Goal: Information Seeking & Learning: Check status

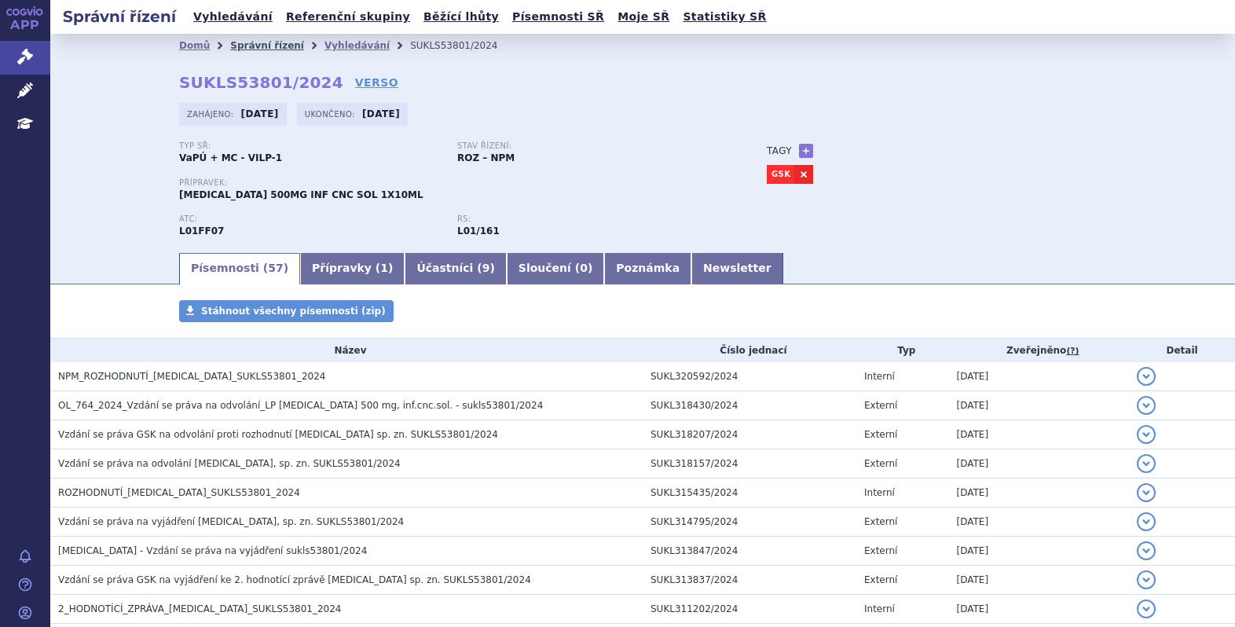
click at [255, 47] on link "Správní řízení" at bounding box center [267, 45] width 74 height 11
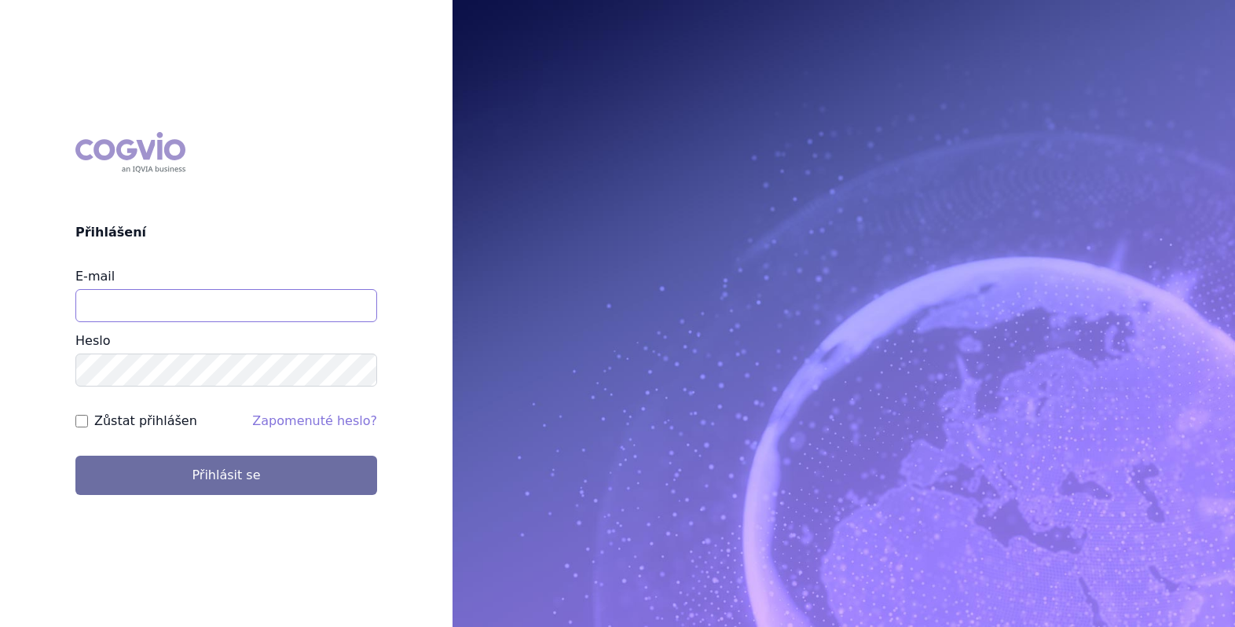
click at [222, 319] on input "E-mail" at bounding box center [226, 305] width 302 height 33
click at [236, 308] on input "michaela.x.tauchmanova" at bounding box center [226, 305] width 302 height 33
type input "michaela.x.tauchmanova@gsk.com"
click at [75, 456] on button "Přihlásit se" at bounding box center [226, 475] width 302 height 39
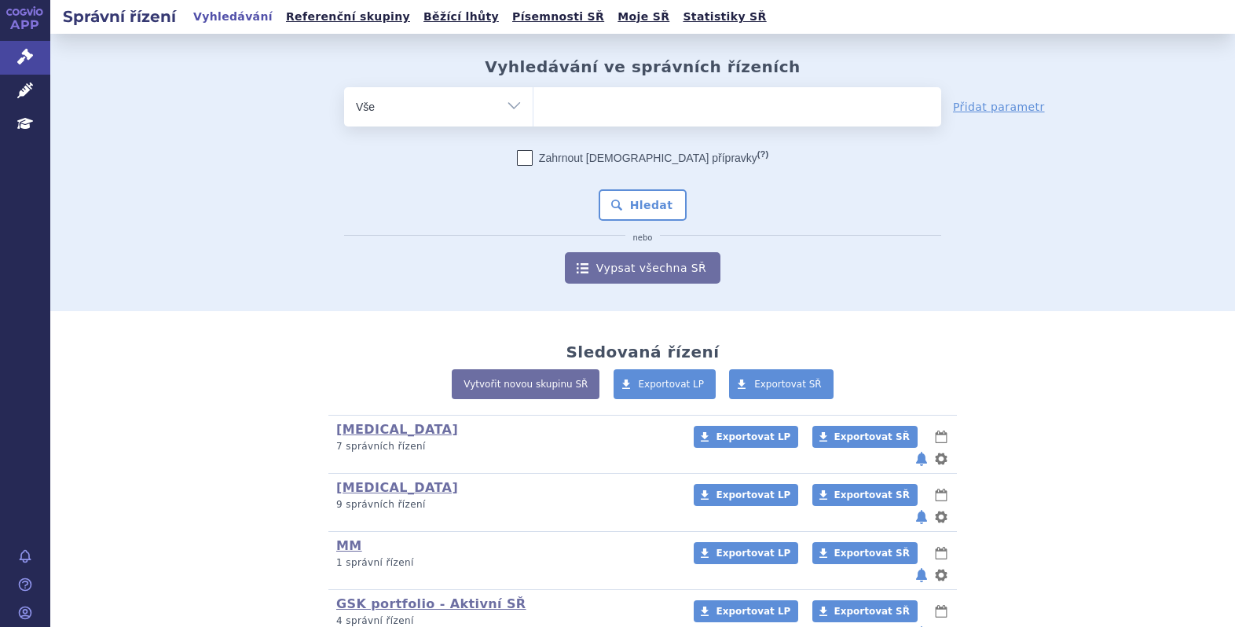
click at [618, 112] on ul at bounding box center [738, 103] width 408 height 33
click at [534, 112] on select at bounding box center [533, 105] width 1 height 39
paste input "SUKLS386990/2025"
type input "SUKLS386990/2025"
select select "SUKLS386990/2025"
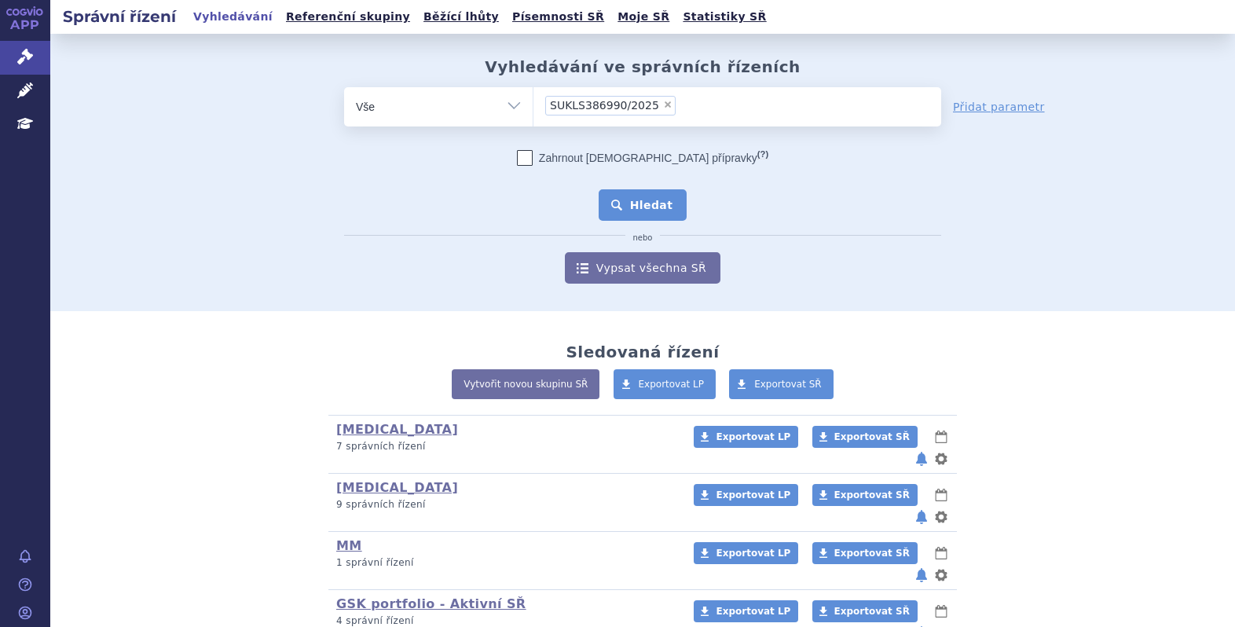
click at [642, 210] on button "Hledat" at bounding box center [643, 204] width 89 height 31
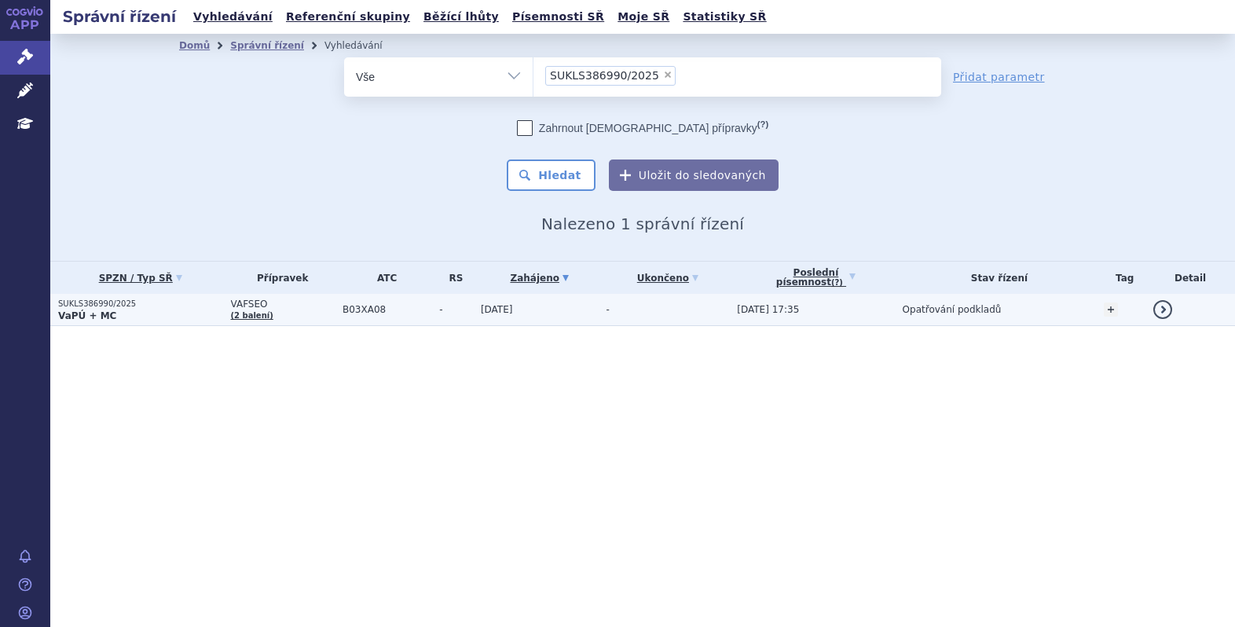
click at [283, 303] on span "VAFSEO" at bounding box center [283, 304] width 104 height 11
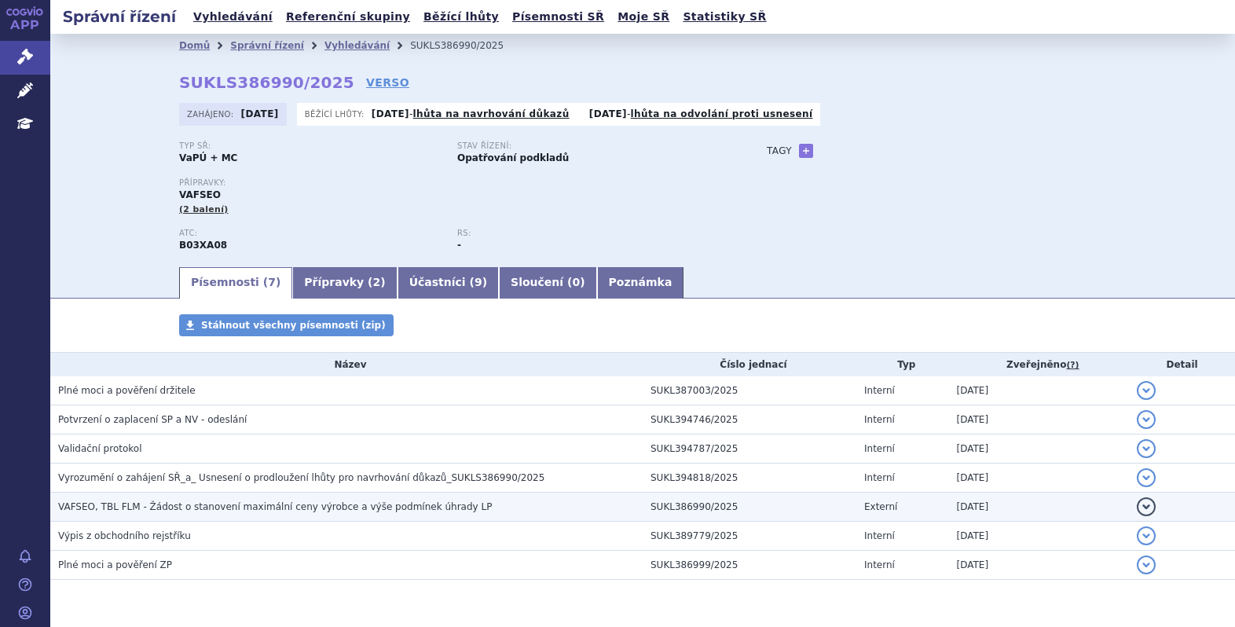
click at [241, 512] on span "VAFSEO, TBL FLM - Žádost o stanovení maximální ceny výrobce a výše podmínek úhr…" at bounding box center [275, 506] width 434 height 11
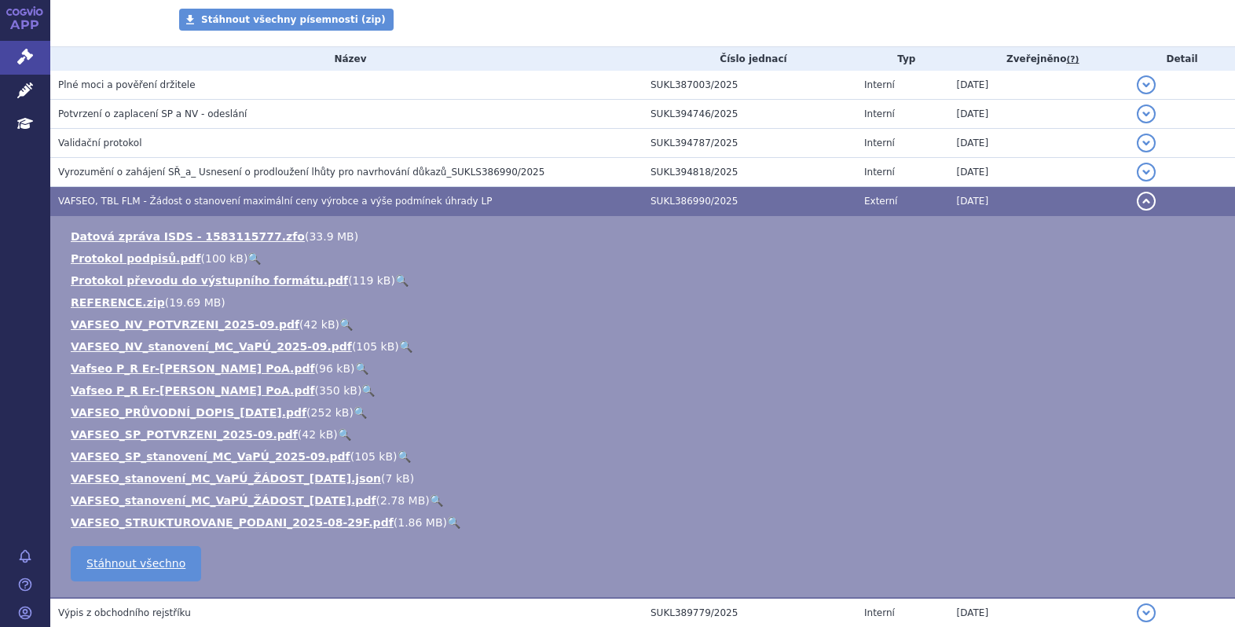
scroll to position [306, 0]
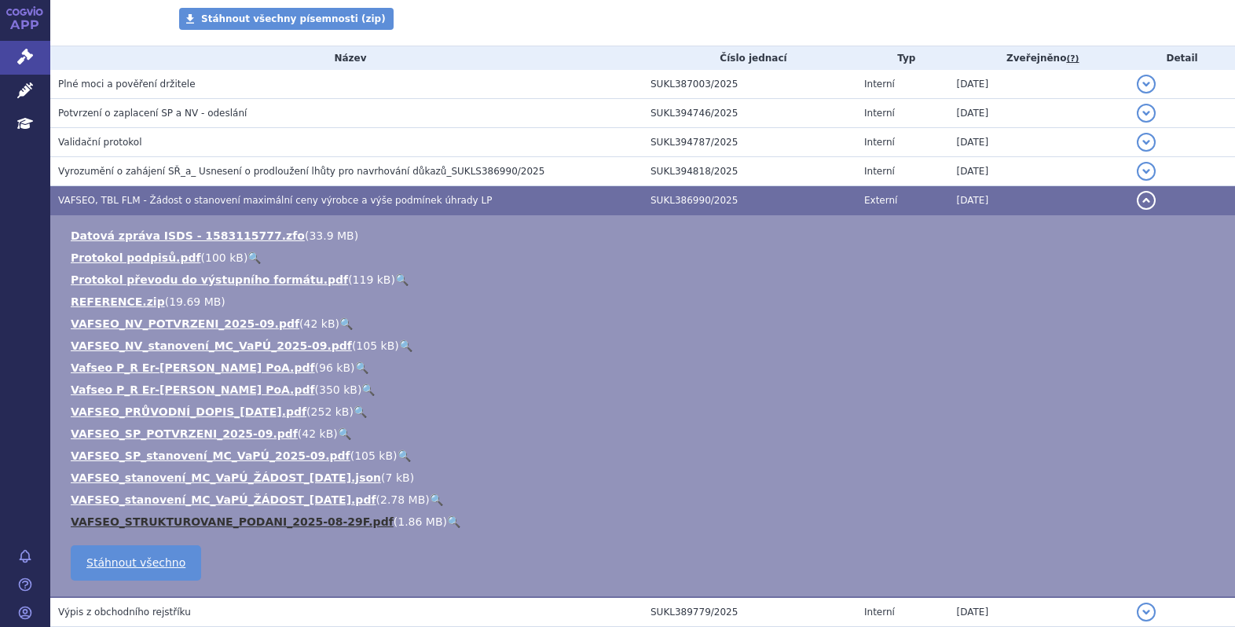
click at [232, 519] on link "VAFSEO_STRUKTUROVANE_PODANI_2025-08-29F.pdf" at bounding box center [232, 522] width 323 height 13
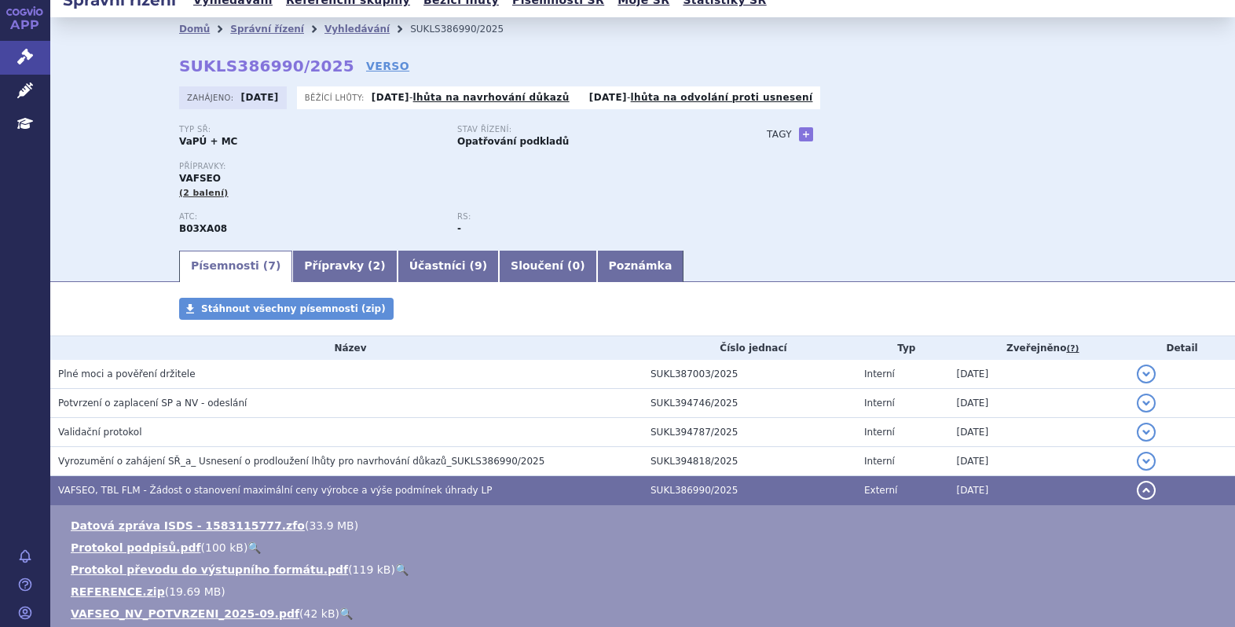
scroll to position [0, 0]
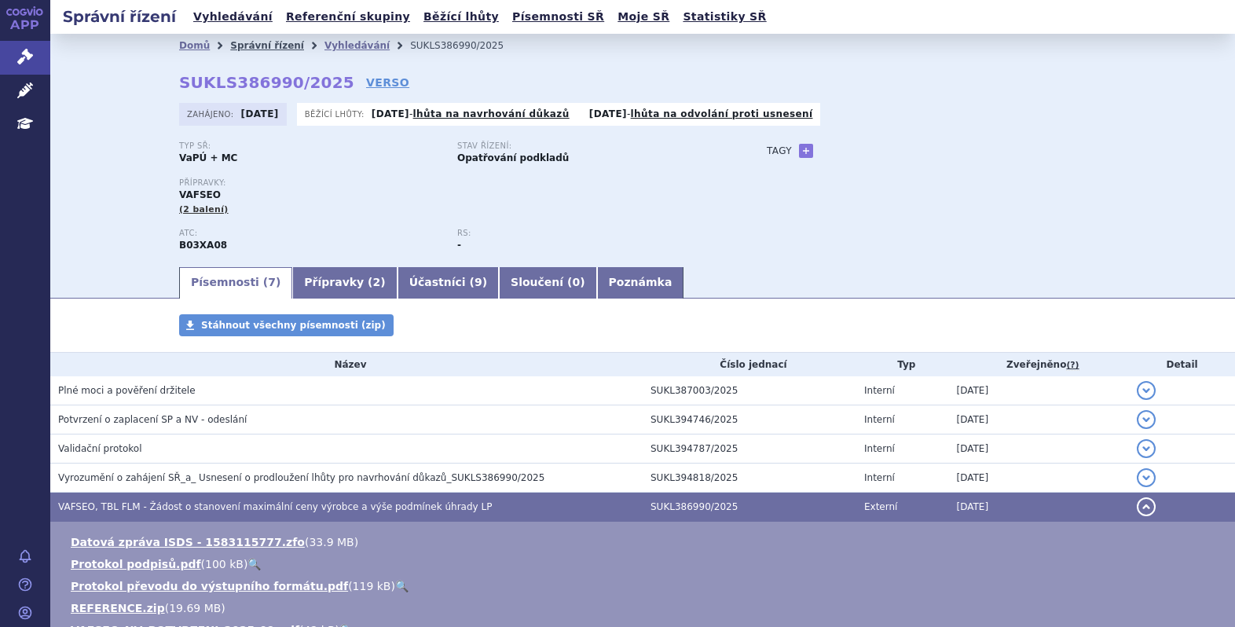
click at [259, 43] on link "Správní řízení" at bounding box center [267, 45] width 74 height 11
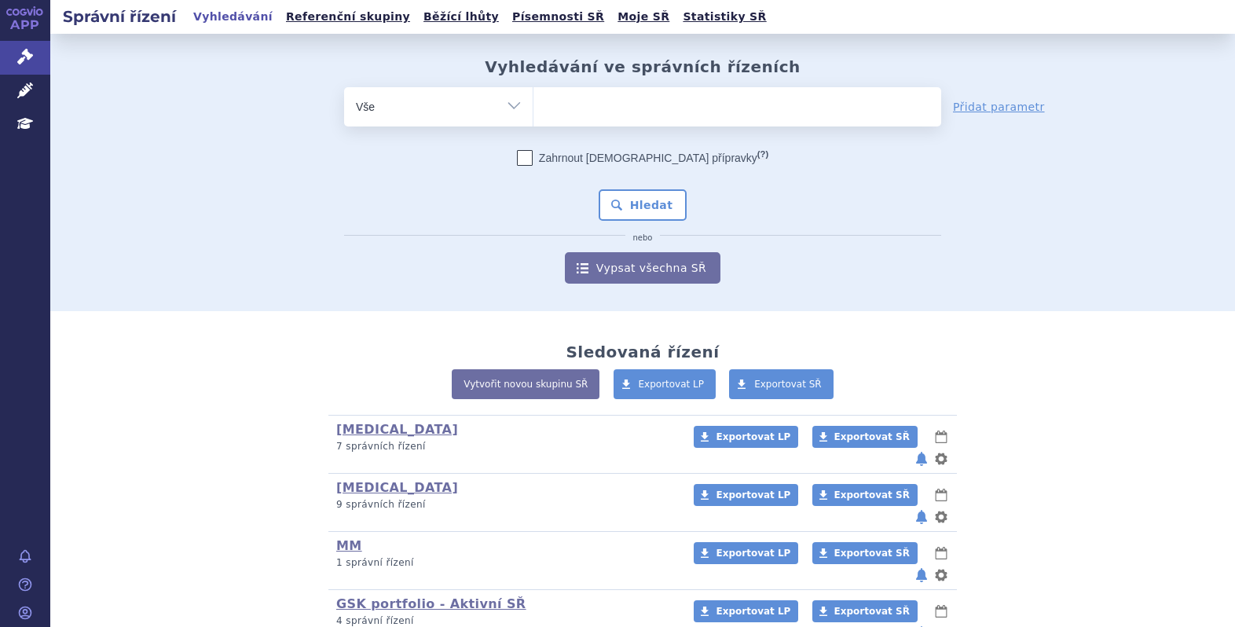
click at [642, 101] on ul at bounding box center [738, 103] width 408 height 33
click at [534, 101] on select at bounding box center [533, 105] width 1 height 39
paste input "SUKLS381996/2025"
type input "SUKLS381996/2025"
select select "SUKLS381996/2025"
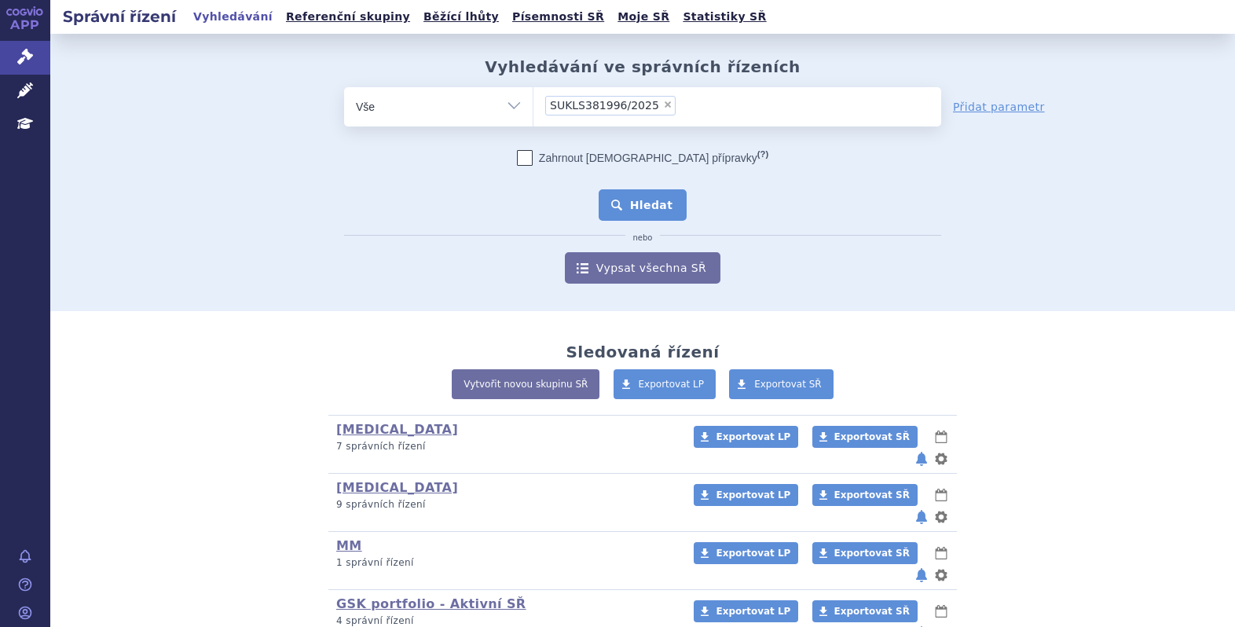
click at [642, 195] on button "Hledat" at bounding box center [643, 204] width 89 height 31
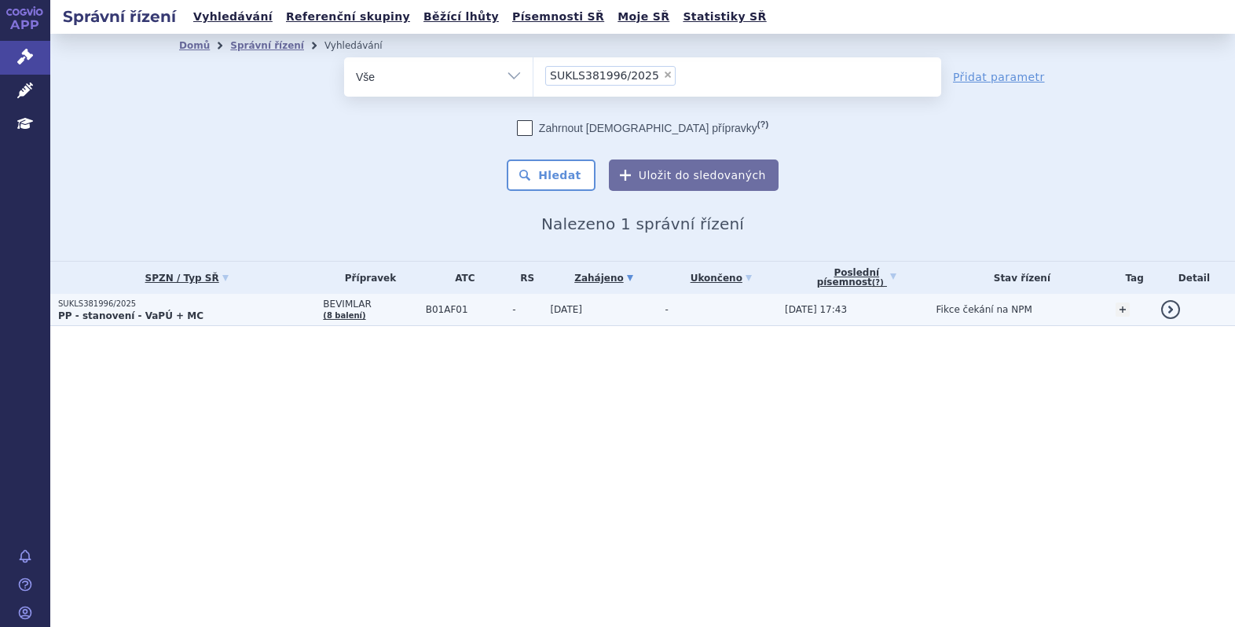
click at [390, 316] on td "BEVIMLAR (8 balení)" at bounding box center [366, 310] width 102 height 32
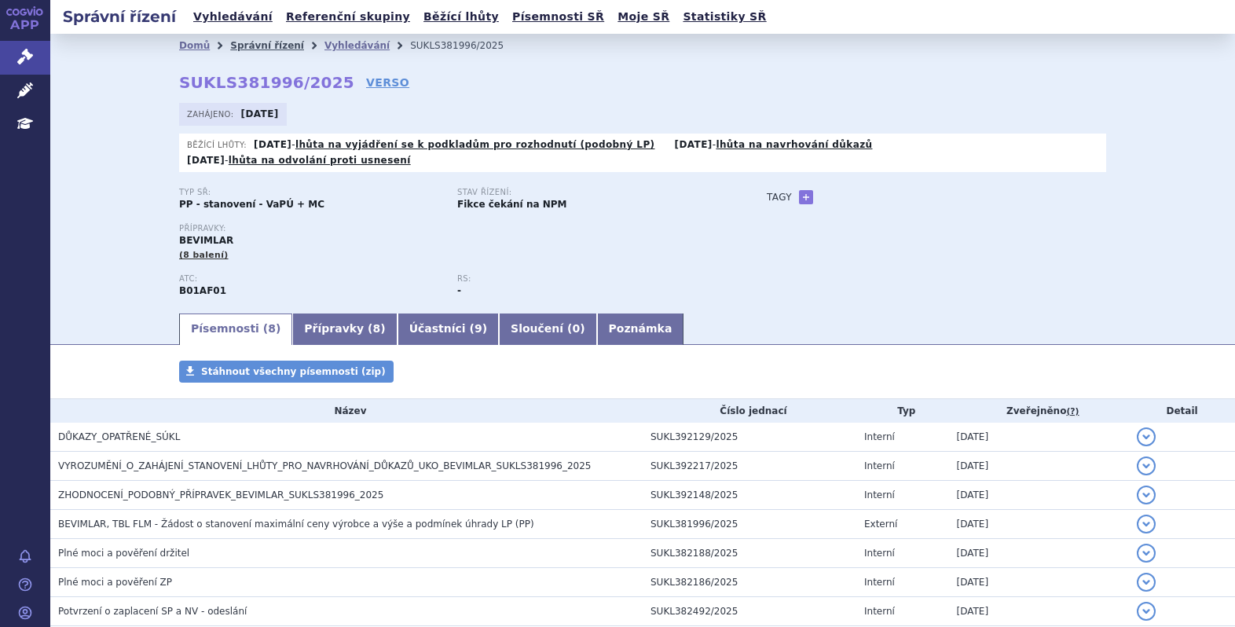
click at [260, 42] on link "Správní řízení" at bounding box center [267, 45] width 74 height 11
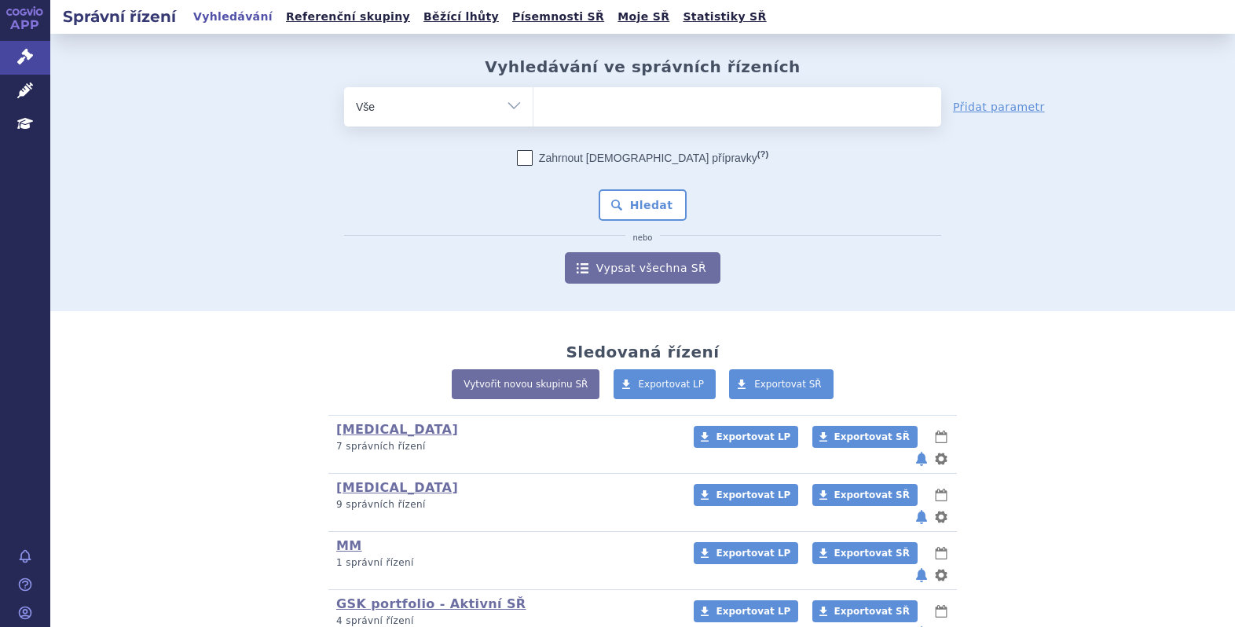
click at [621, 101] on ul at bounding box center [738, 103] width 408 height 33
click at [534, 101] on select at bounding box center [533, 105] width 1 height 39
paste input "SUKLS332839/2025"
type input "SUKLS332839/2025"
select select "SUKLS332839/2025"
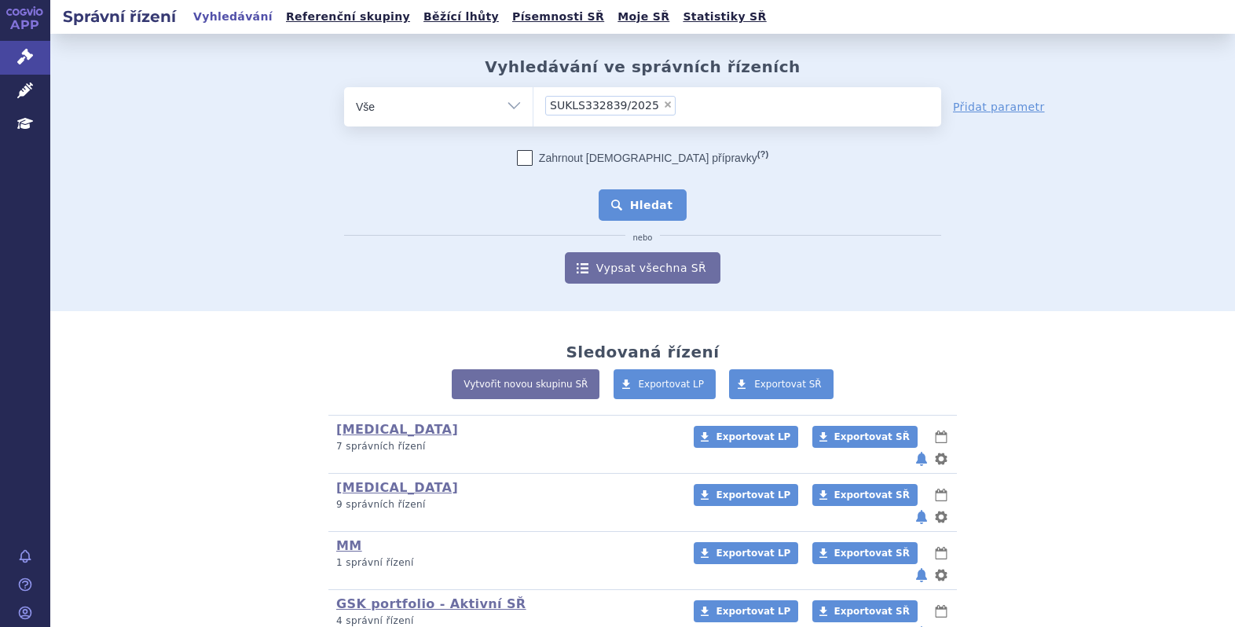
click at [633, 209] on button "Hledat" at bounding box center [643, 204] width 89 height 31
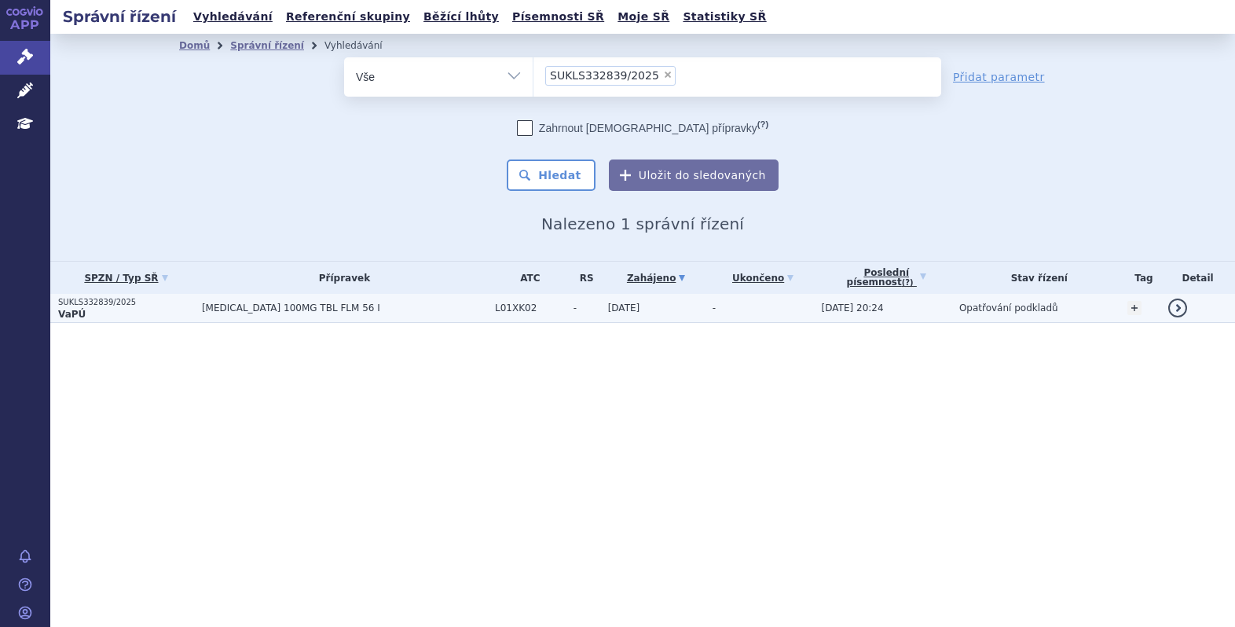
click at [370, 303] on span "[MEDICAL_DATA] 100MG TBL FLM 56 I" at bounding box center [344, 308] width 285 height 11
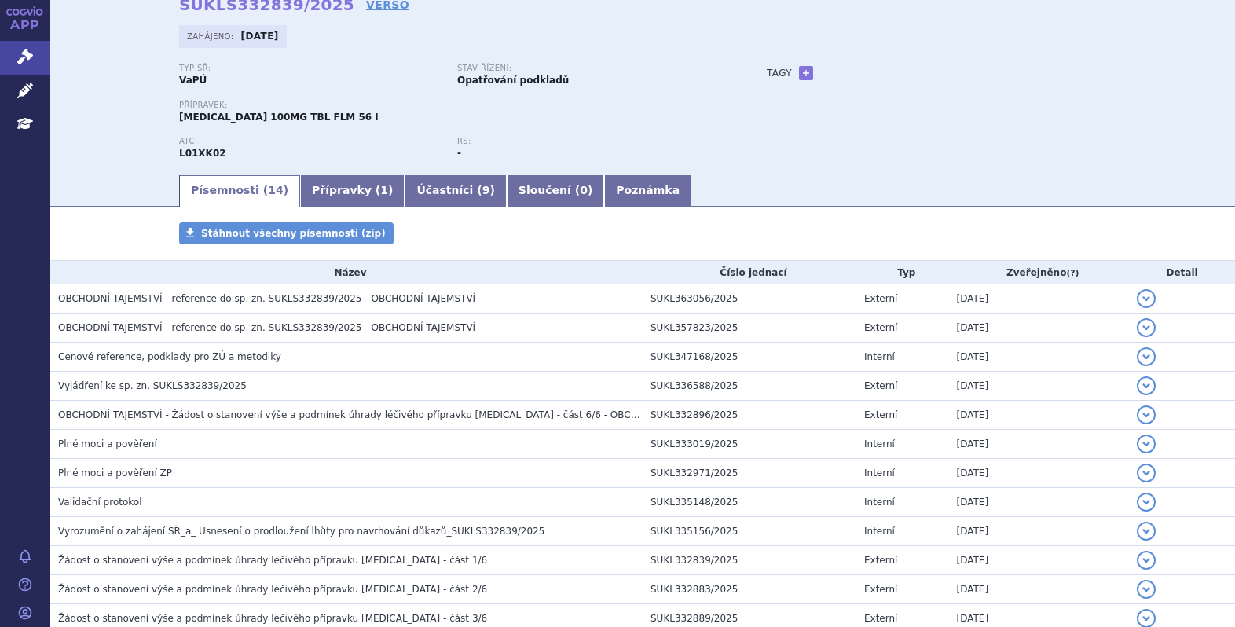
scroll to position [7, 0]
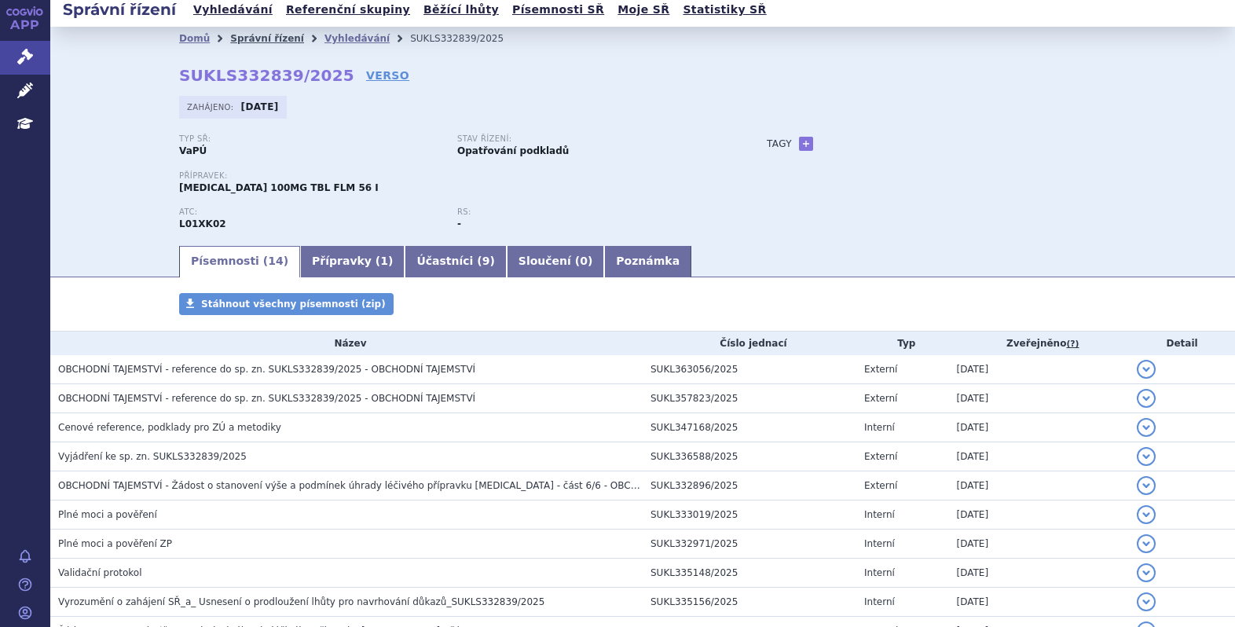
click at [243, 35] on link "Správní řízení" at bounding box center [267, 38] width 74 height 11
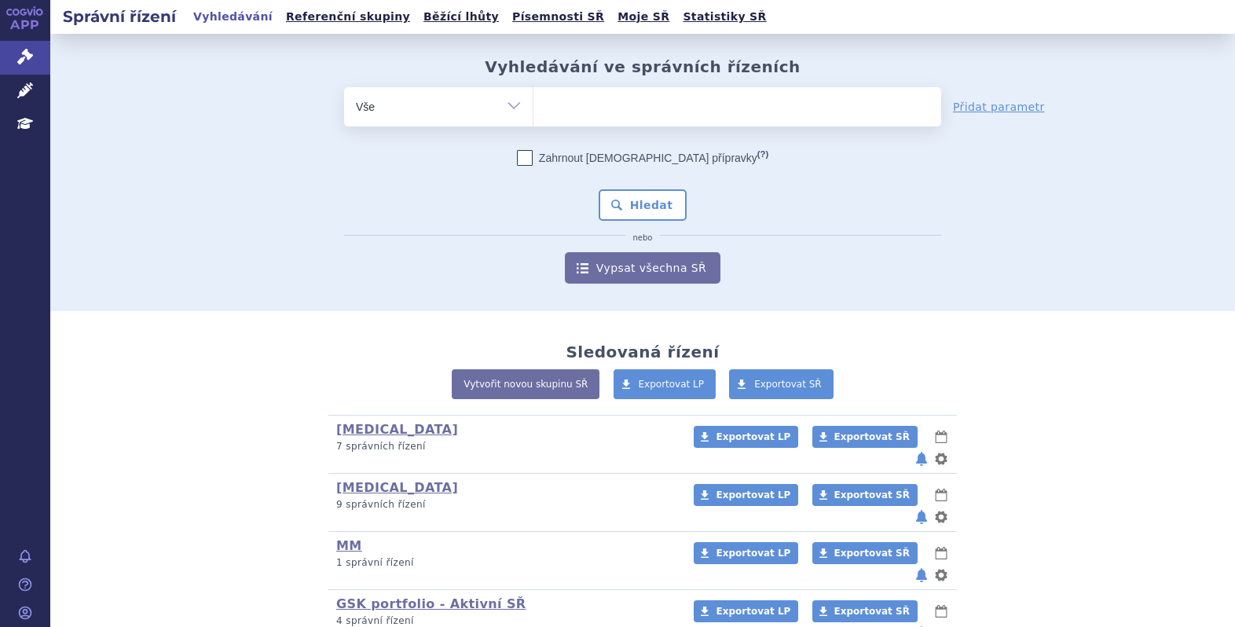
click at [640, 94] on ul at bounding box center [738, 103] width 408 height 33
click at [534, 94] on select at bounding box center [533, 105] width 1 height 39
paste input "SUKLS303405/2025"
type input "SUKLS303405/2025"
select select "SUKLS303405/2025"
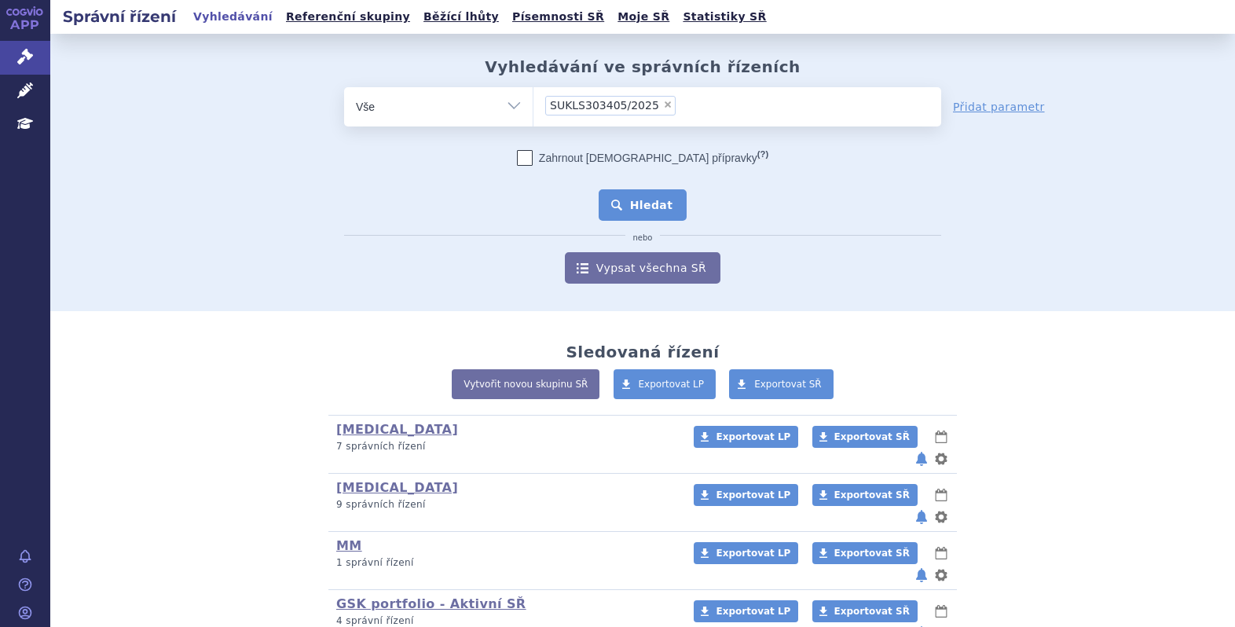
click at [639, 211] on button "Hledat" at bounding box center [643, 204] width 89 height 31
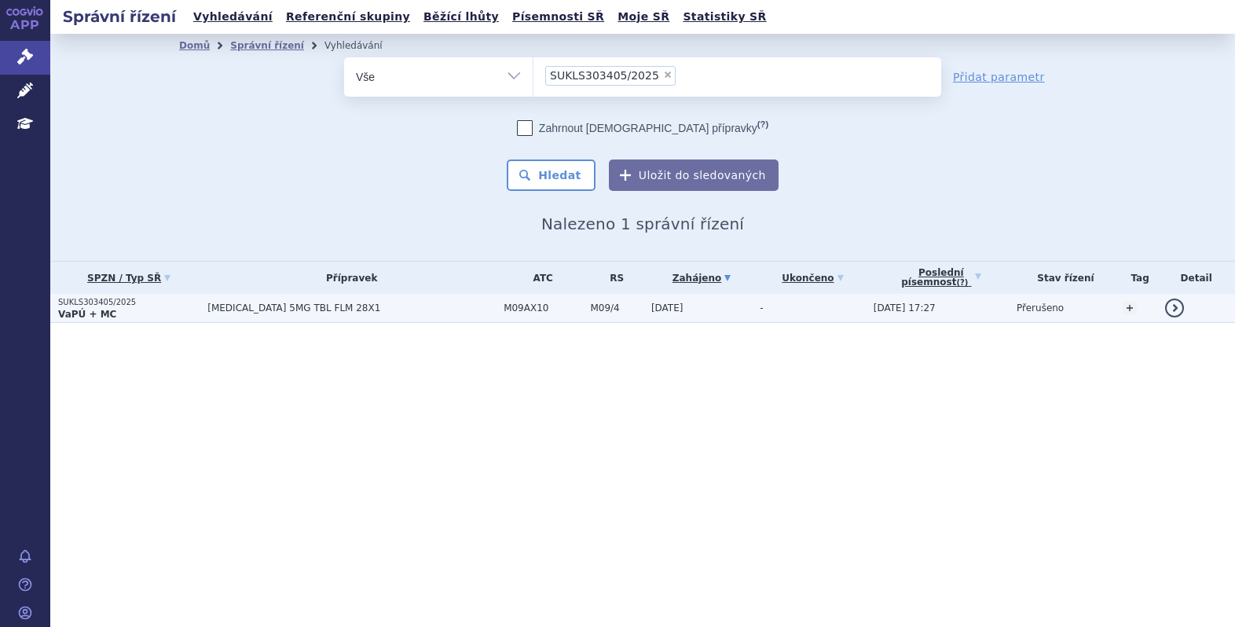
click at [414, 304] on span "[MEDICAL_DATA] 5MG TBL FLM 28X1" at bounding box center [351, 308] width 288 height 11
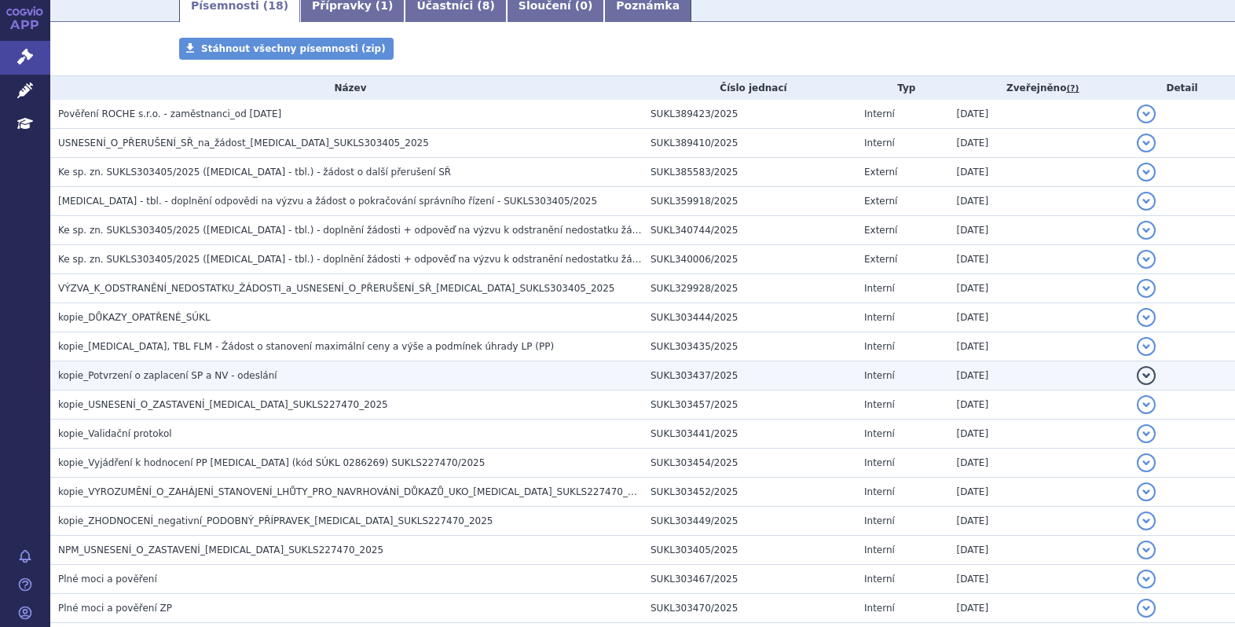
scroll to position [262, 0]
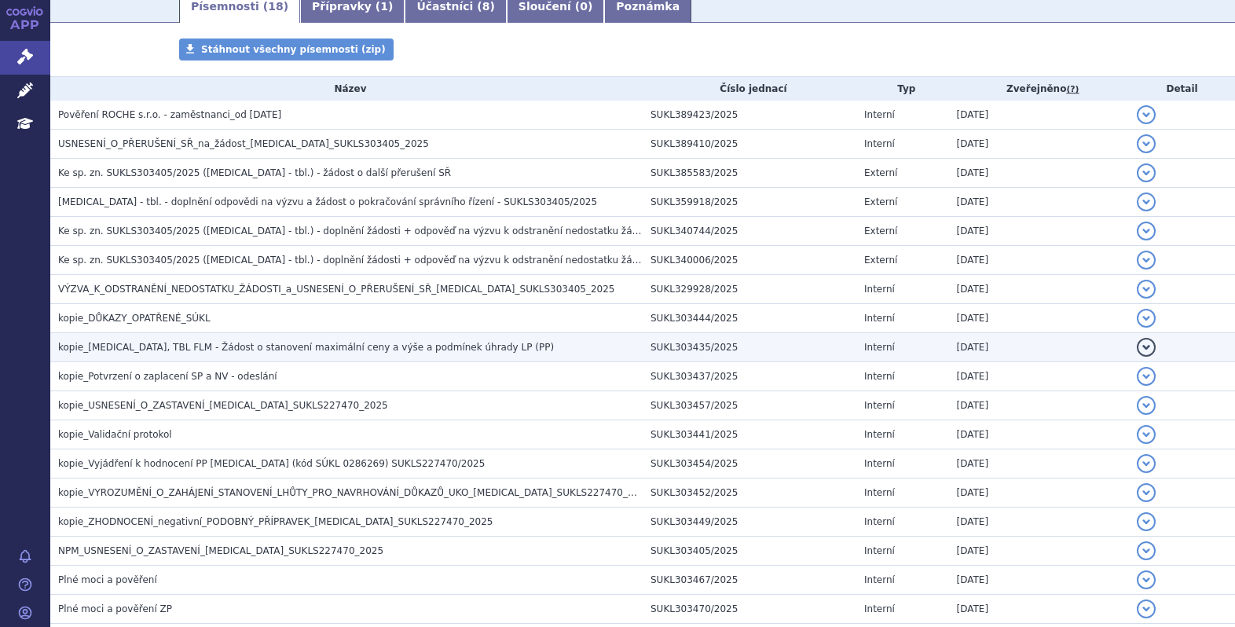
click at [405, 344] on span "kopie_[MEDICAL_DATA], TBL FLM - Žádost o stanovení maximální ceny a výše a podm…" at bounding box center [306, 347] width 496 height 11
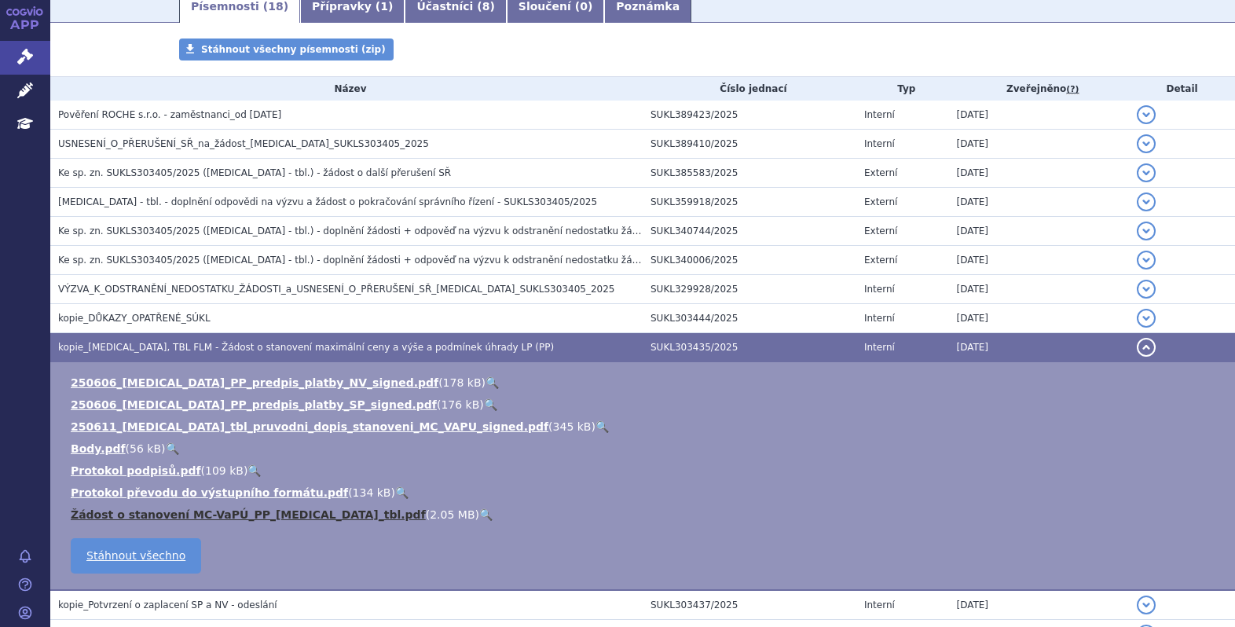
click at [300, 513] on link "Žádost o stanovení MC-VaPÚ_PP_EVRYSDI_tbl.pdf" at bounding box center [248, 514] width 355 height 13
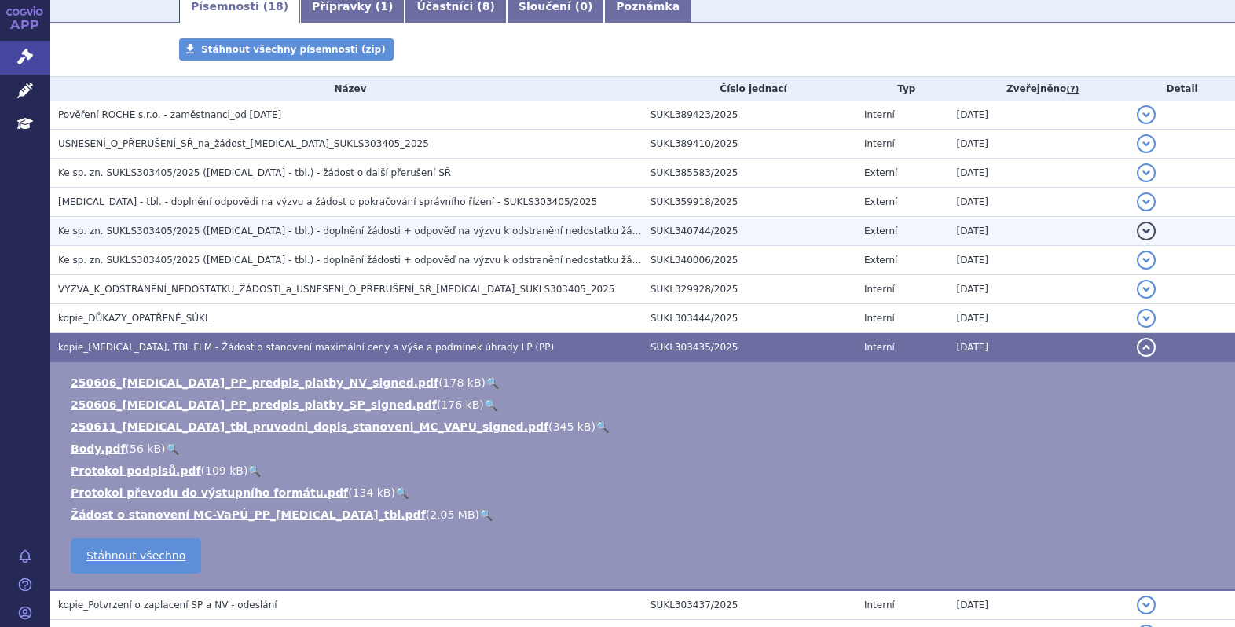
scroll to position [0, 0]
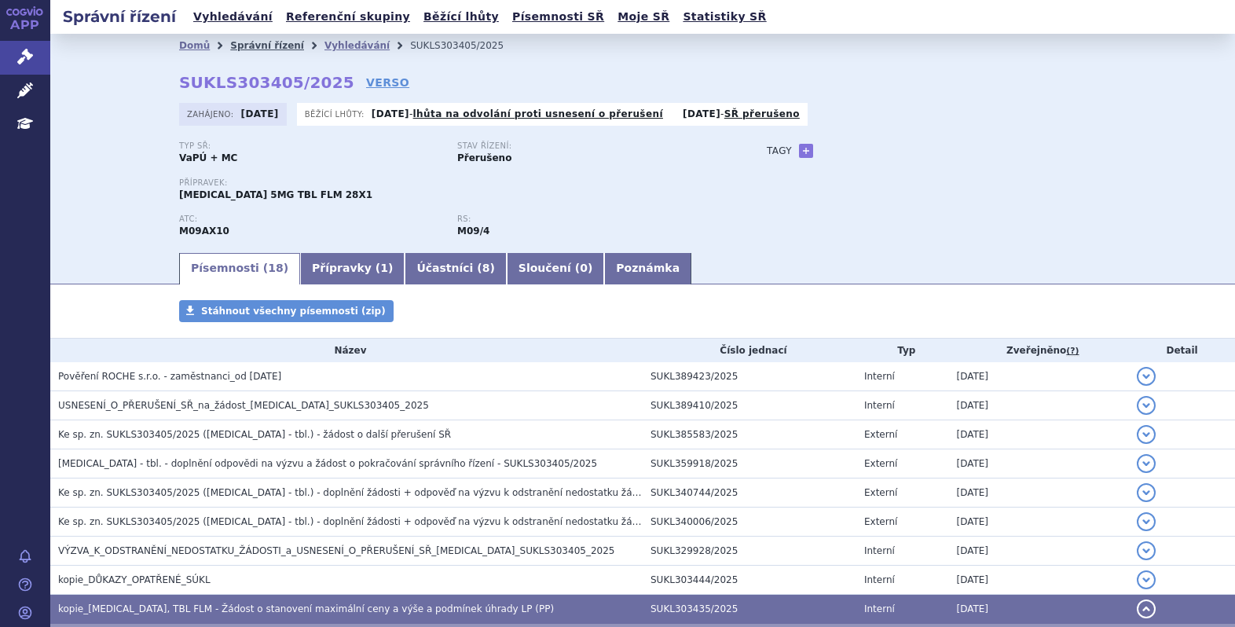
click at [230, 43] on link "Správní řízení" at bounding box center [267, 45] width 74 height 11
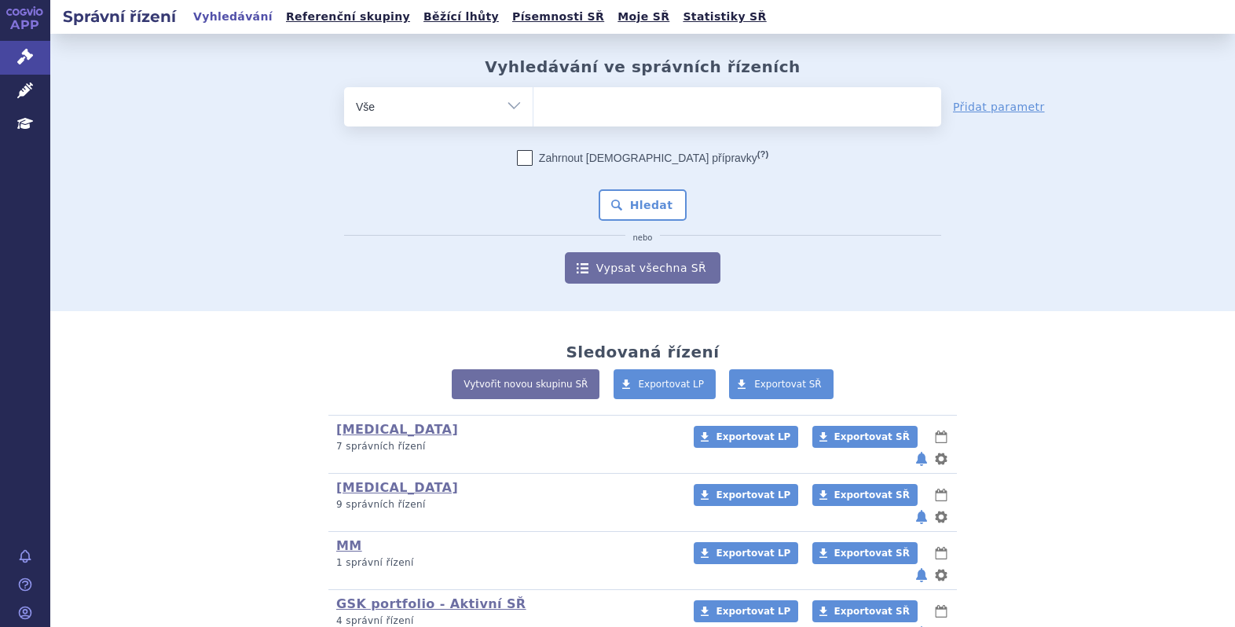
click at [577, 104] on ul at bounding box center [738, 103] width 408 height 33
click at [534, 104] on select at bounding box center [533, 105] width 1 height 39
paste input "SUKLS262990/2025"
type input "SUKLS262990/2025"
select select "SUKLS262990/2025"
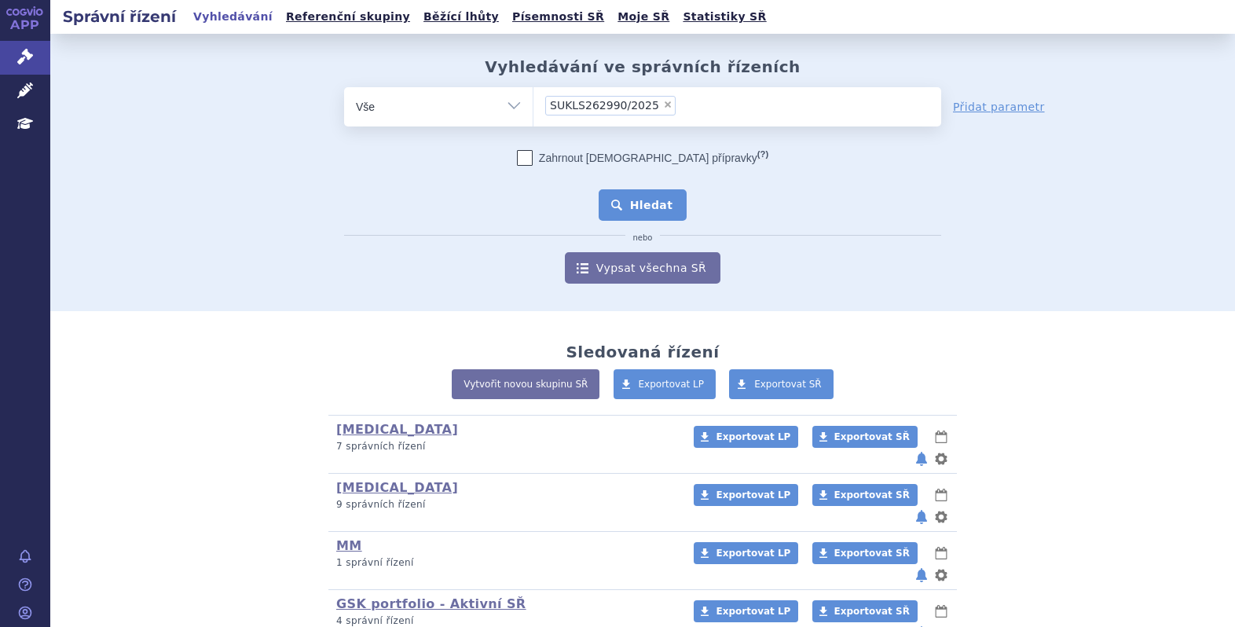
click at [627, 202] on button "Hledat" at bounding box center [643, 204] width 89 height 31
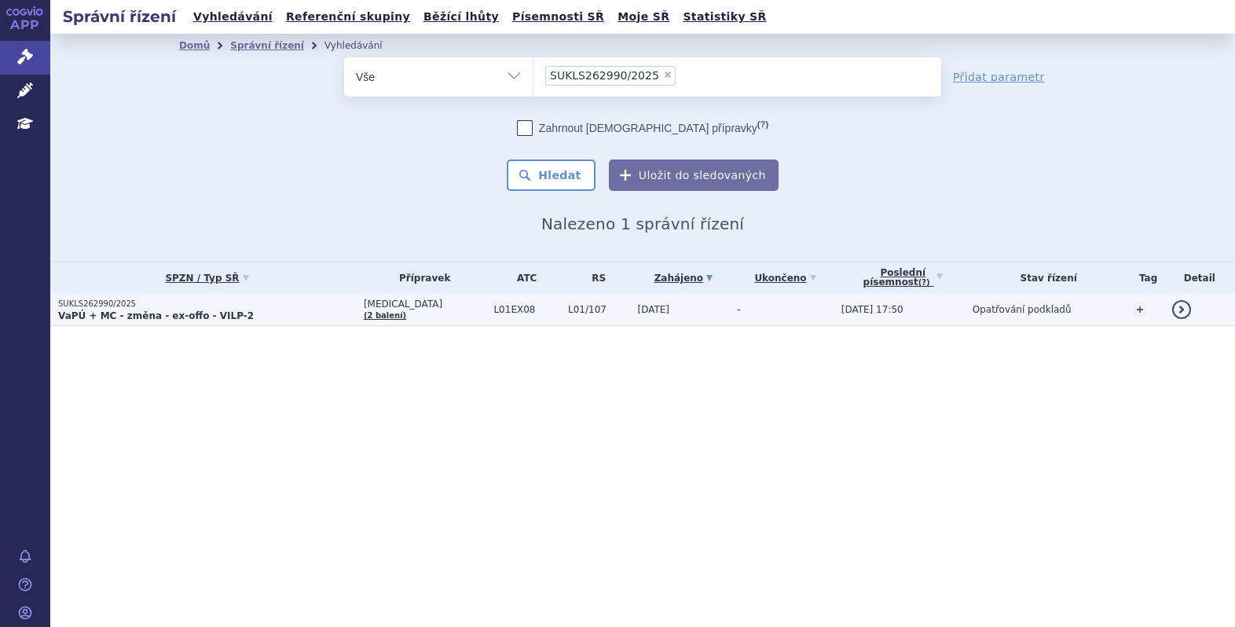
click at [290, 316] on p "VaPÚ + MC - změna - ex-offo - VILP-2" at bounding box center [207, 316] width 298 height 13
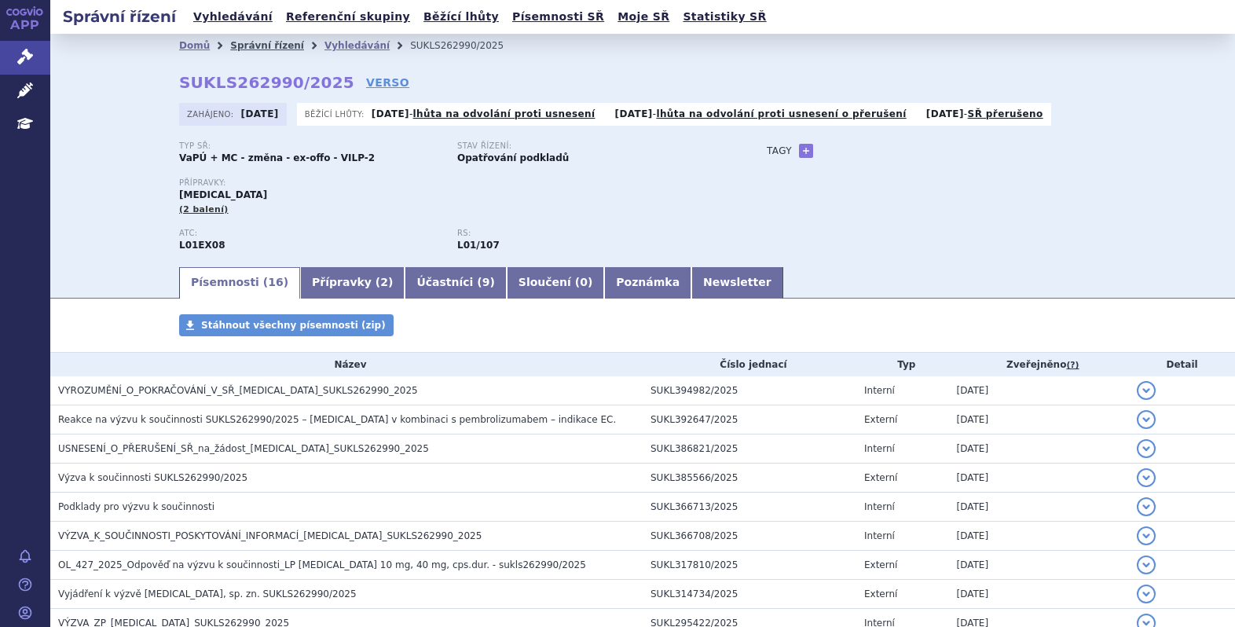
click at [253, 45] on link "Správní řízení" at bounding box center [267, 45] width 74 height 11
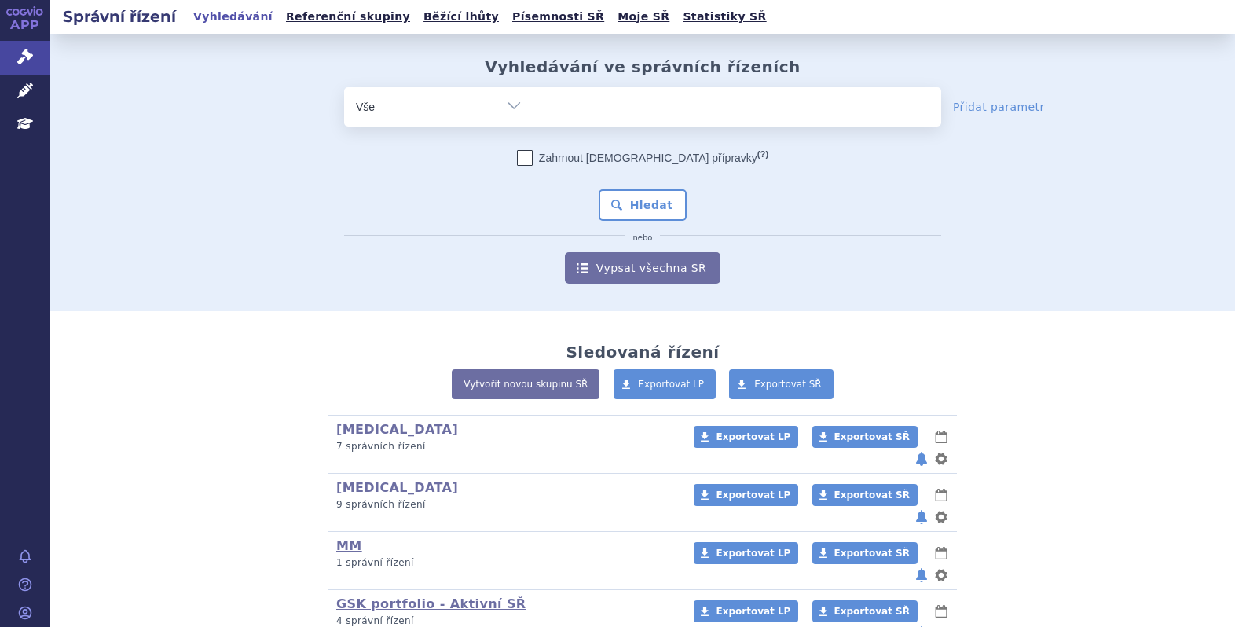
click at [604, 98] on ul at bounding box center [738, 103] width 408 height 33
click at [534, 98] on select at bounding box center [533, 105] width 1 height 39
paste input "SUKLS210477/2025"
type input "SUKLS210477/2025"
select select "SUKLS210477/2025"
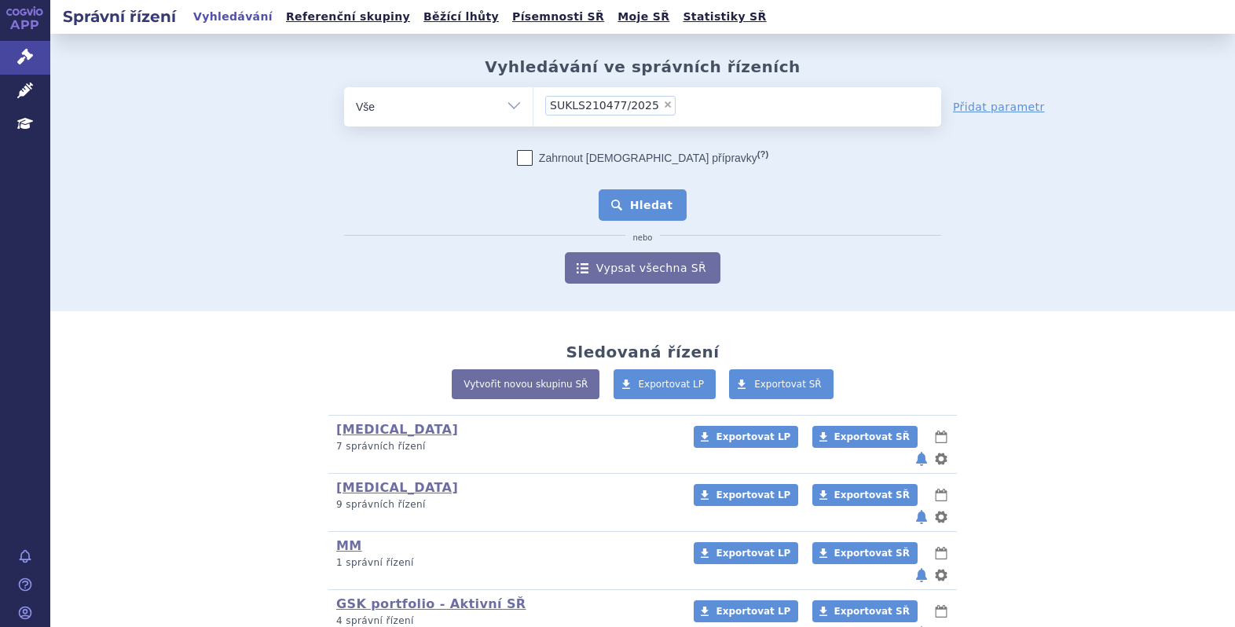
click at [636, 207] on button "Hledat" at bounding box center [643, 204] width 89 height 31
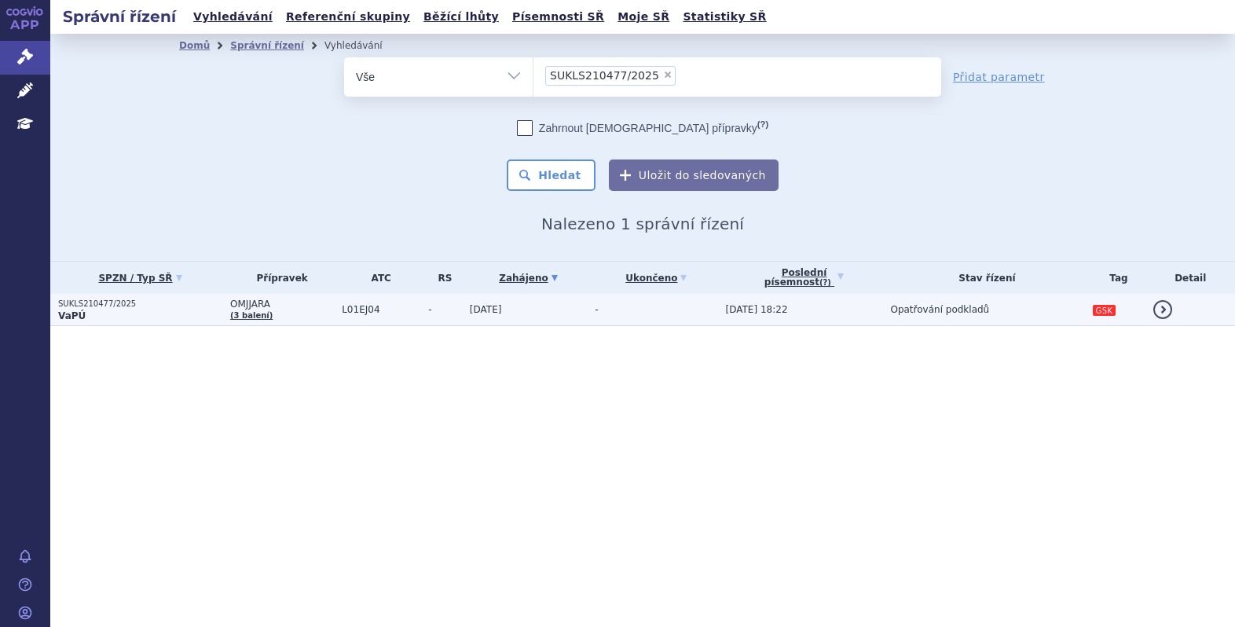
click at [290, 307] on span "OMJJARA" at bounding box center [282, 304] width 104 height 11
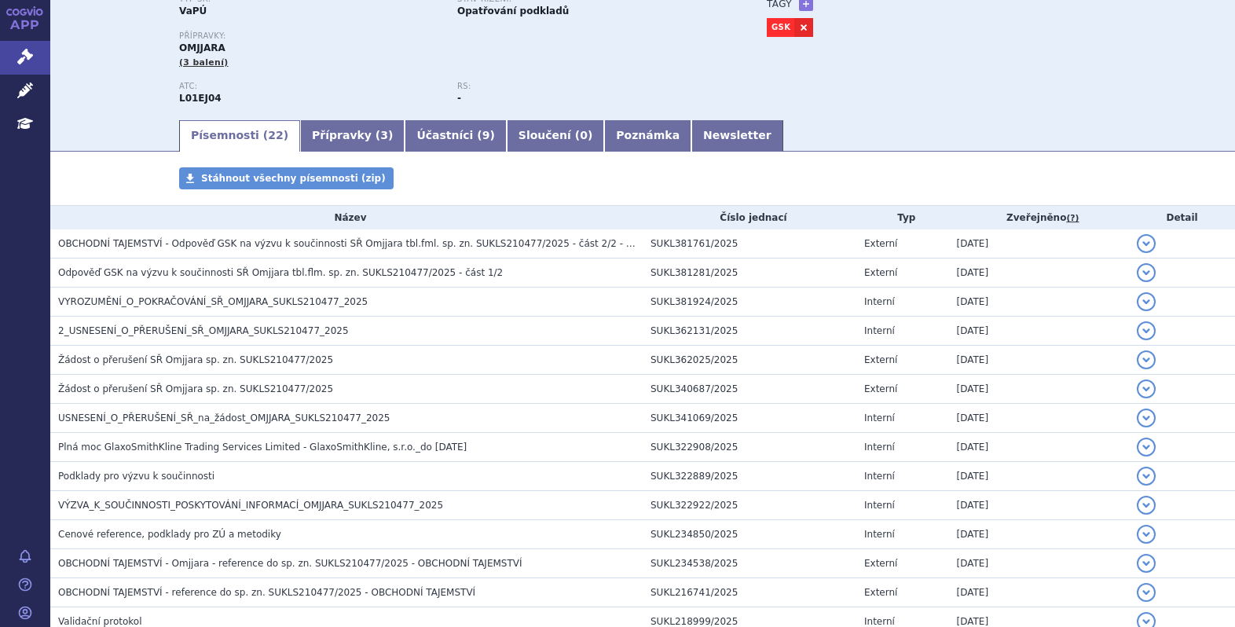
scroll to position [148, 0]
